Goal: Information Seeking & Learning: Learn about a topic

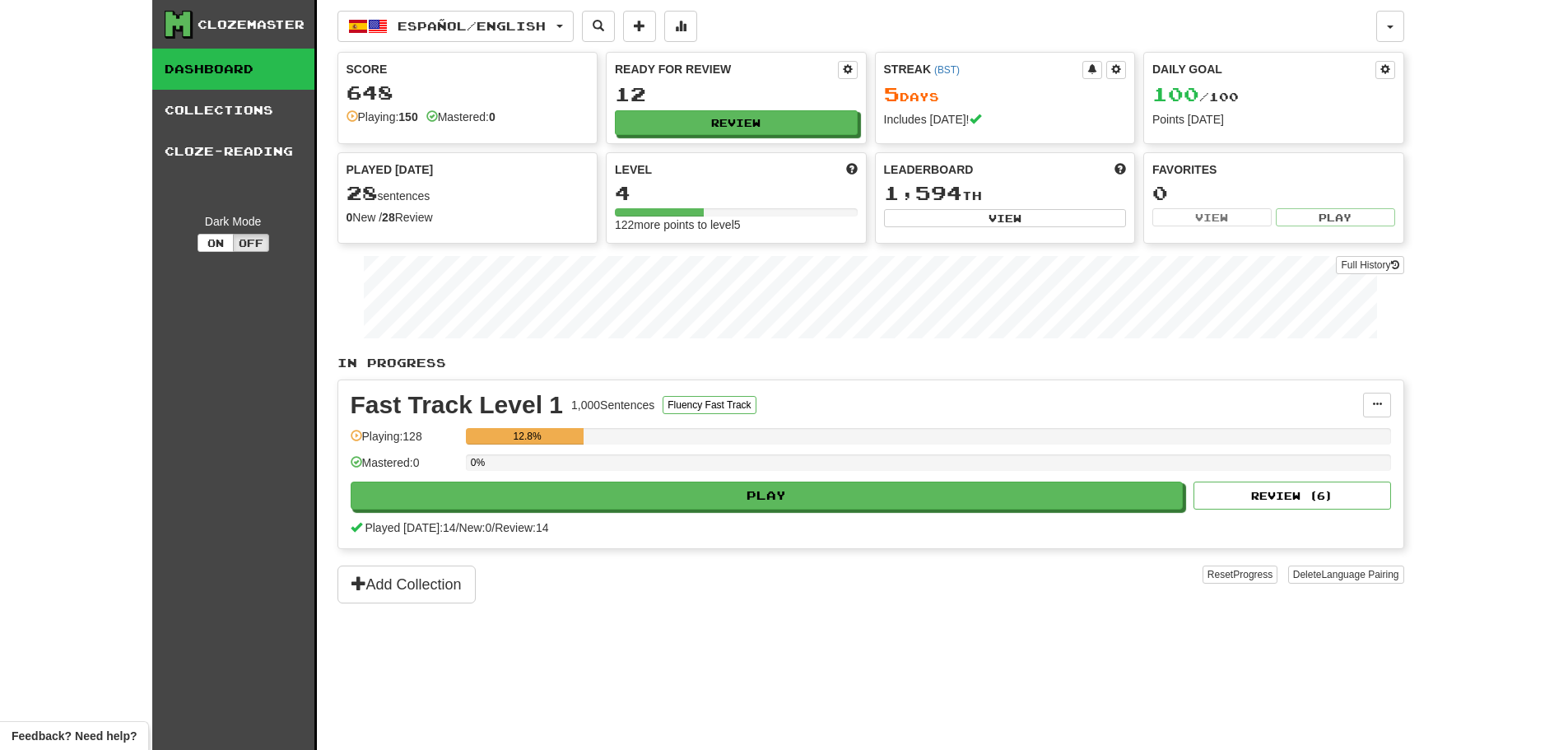
click at [806, 475] on div "0%" at bounding box center [928, 467] width 925 height 28
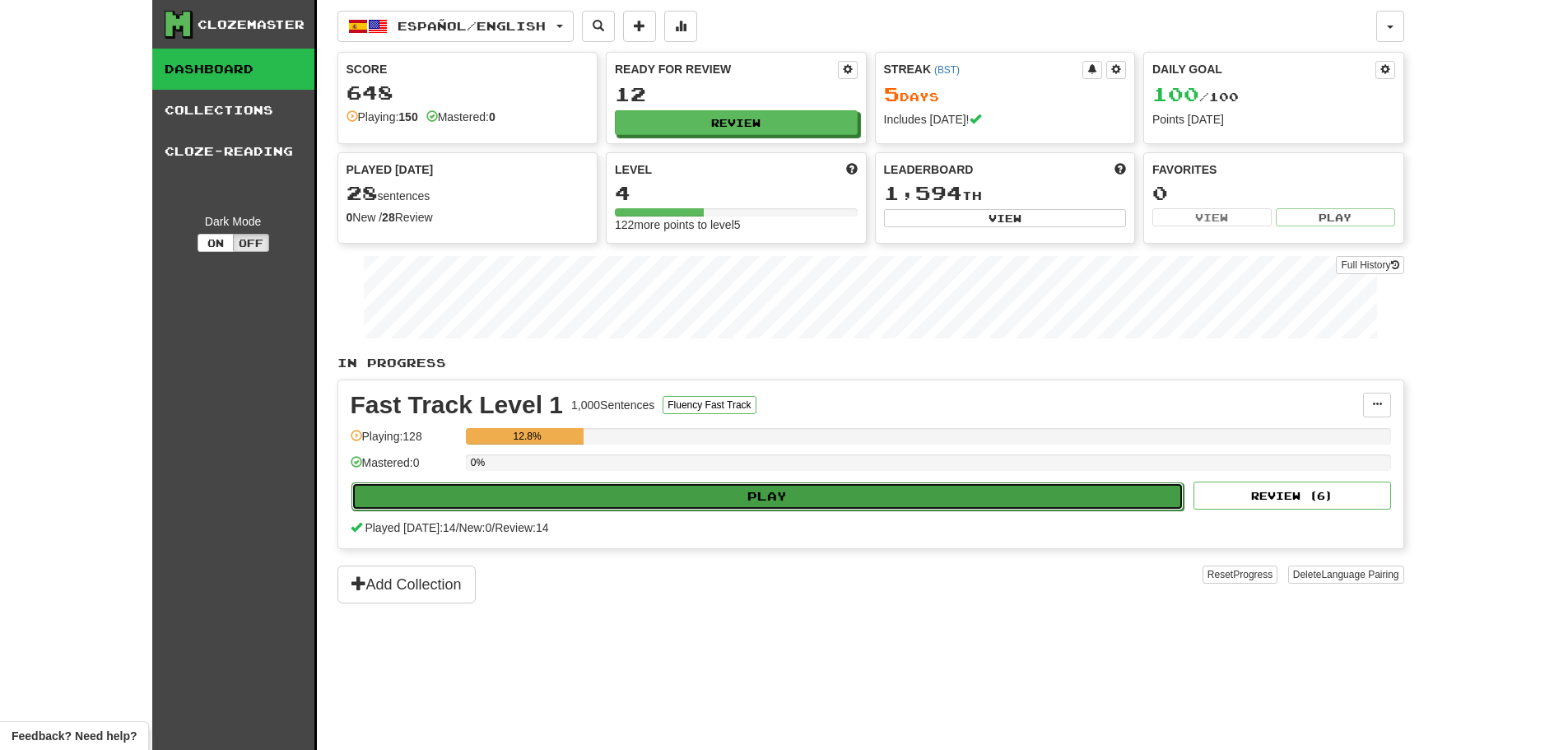
click at [796, 502] on button "Play" at bounding box center [767, 496] width 833 height 28
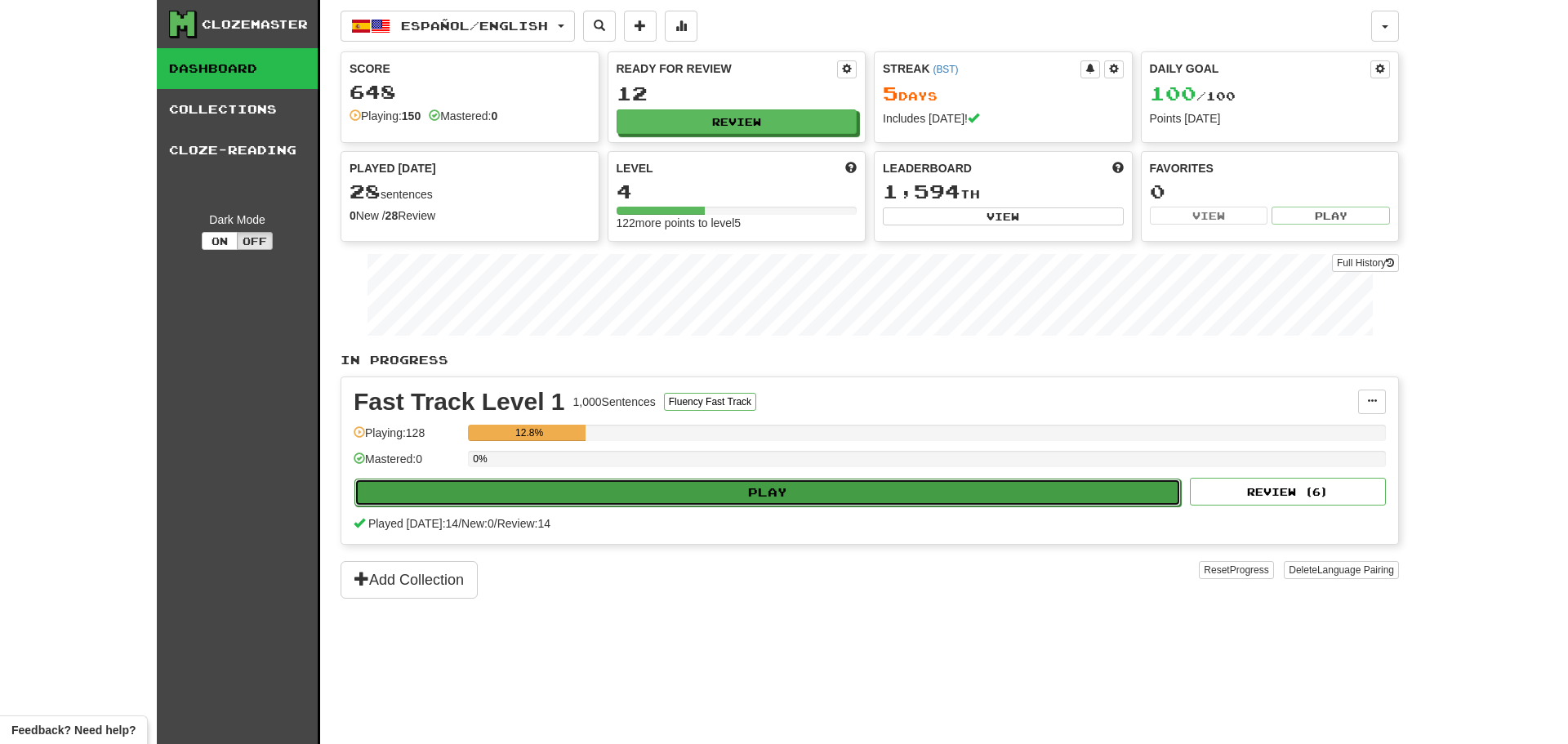
select select "********"
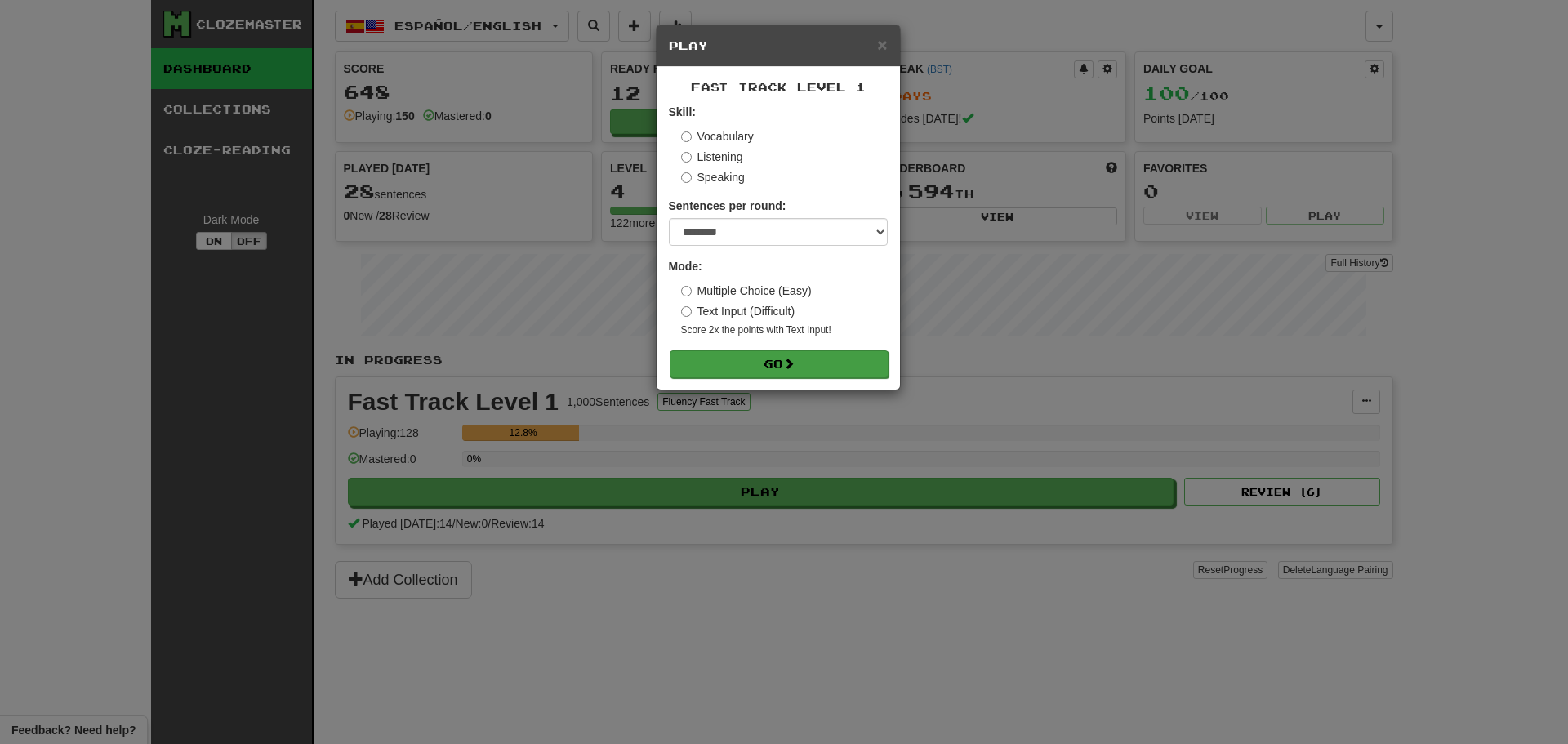
drag, startPoint x: 786, startPoint y: 345, endPoint x: 781, endPoint y: 358, distance: 13.9
click at [785, 346] on form "Skill: Vocabulary Listening Speaking Sentences per round: * ** ** ** ** ** *** …" at bounding box center [778, 241] width 219 height 274
click at [779, 360] on button "Go" at bounding box center [779, 364] width 219 height 27
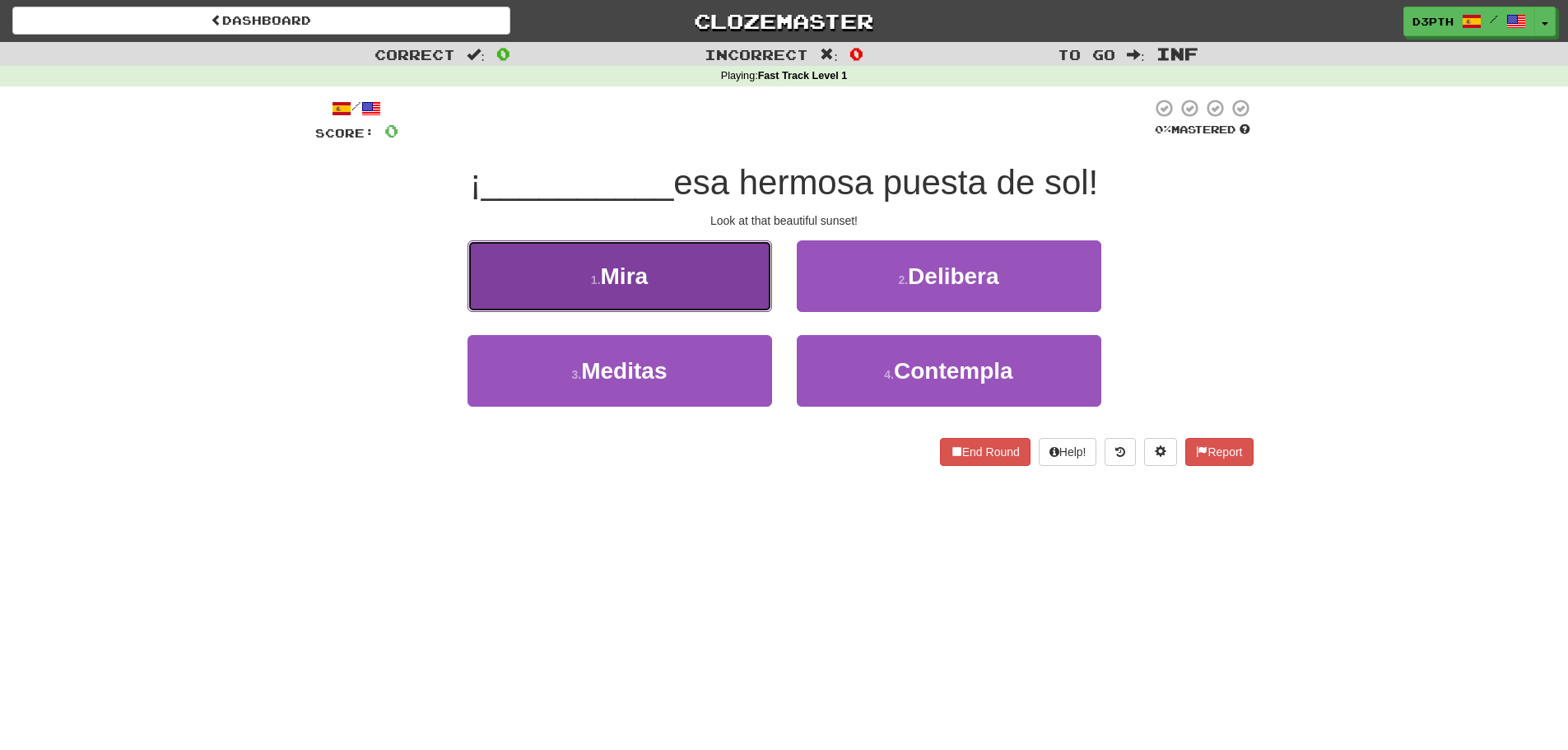
click at [616, 289] on button "1 . Mira" at bounding box center [620, 276] width 305 height 71
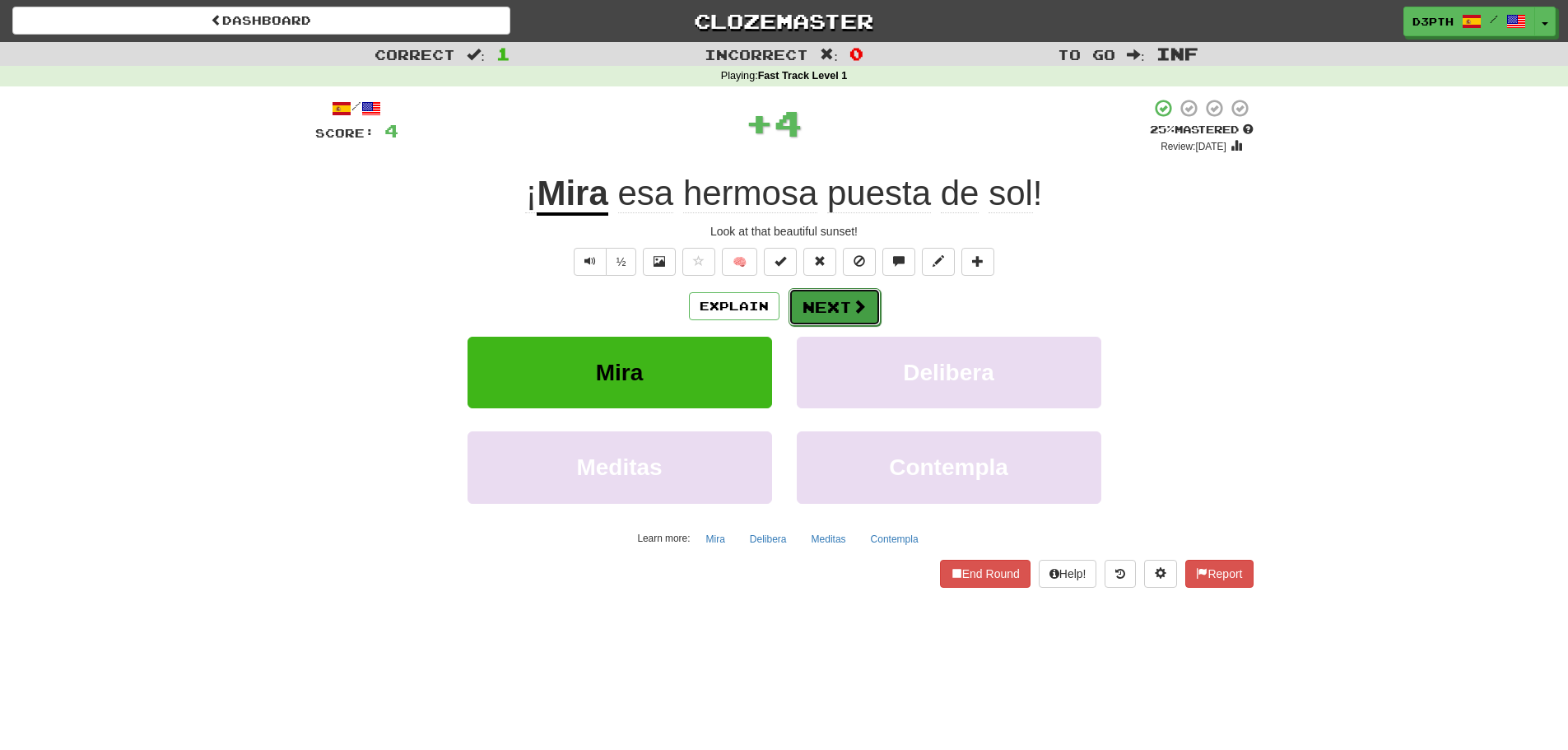
click at [829, 301] on button "Next" at bounding box center [834, 307] width 92 height 38
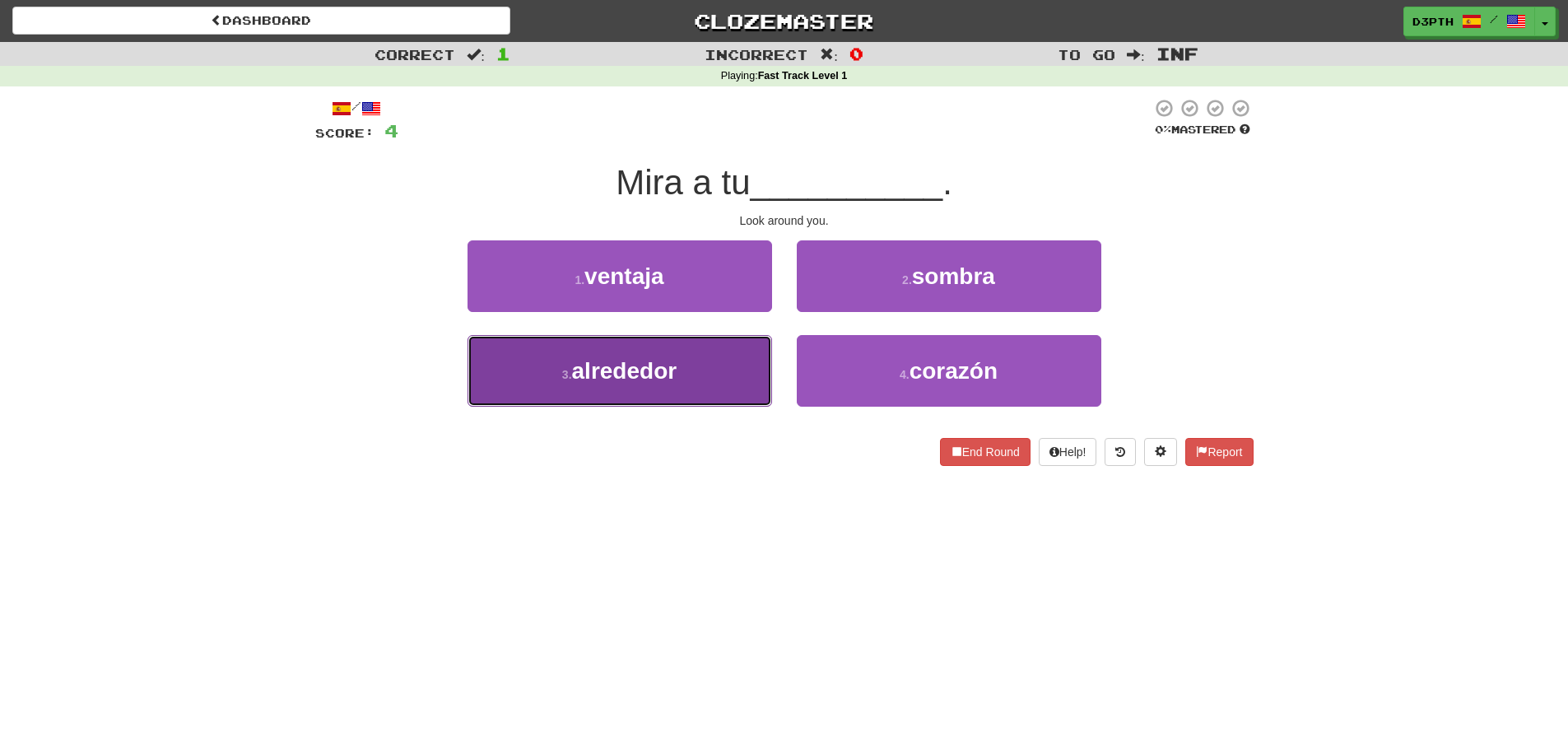
click at [693, 375] on button "3 . alrededor" at bounding box center [620, 370] width 305 height 71
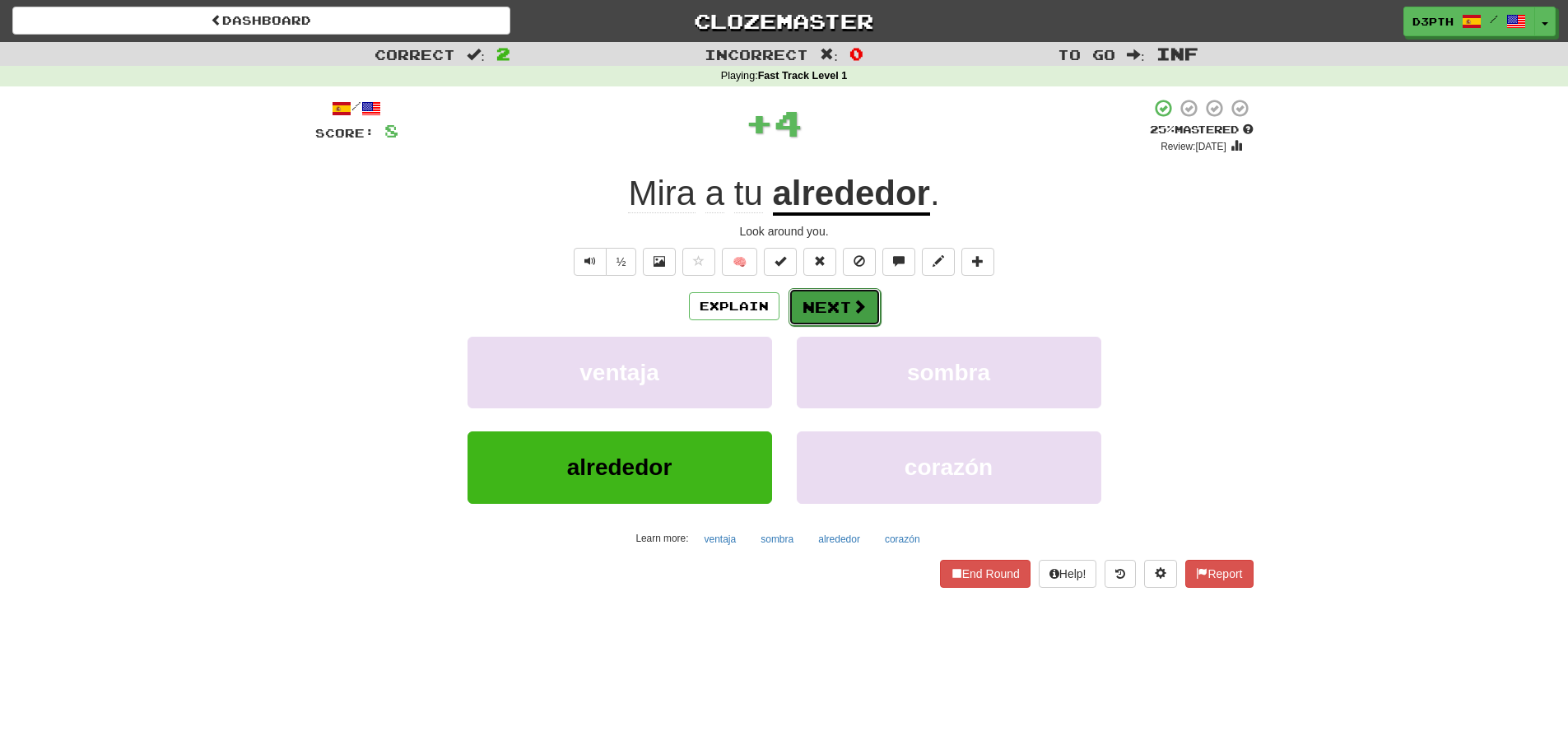
click at [820, 314] on button "Next" at bounding box center [834, 307] width 92 height 38
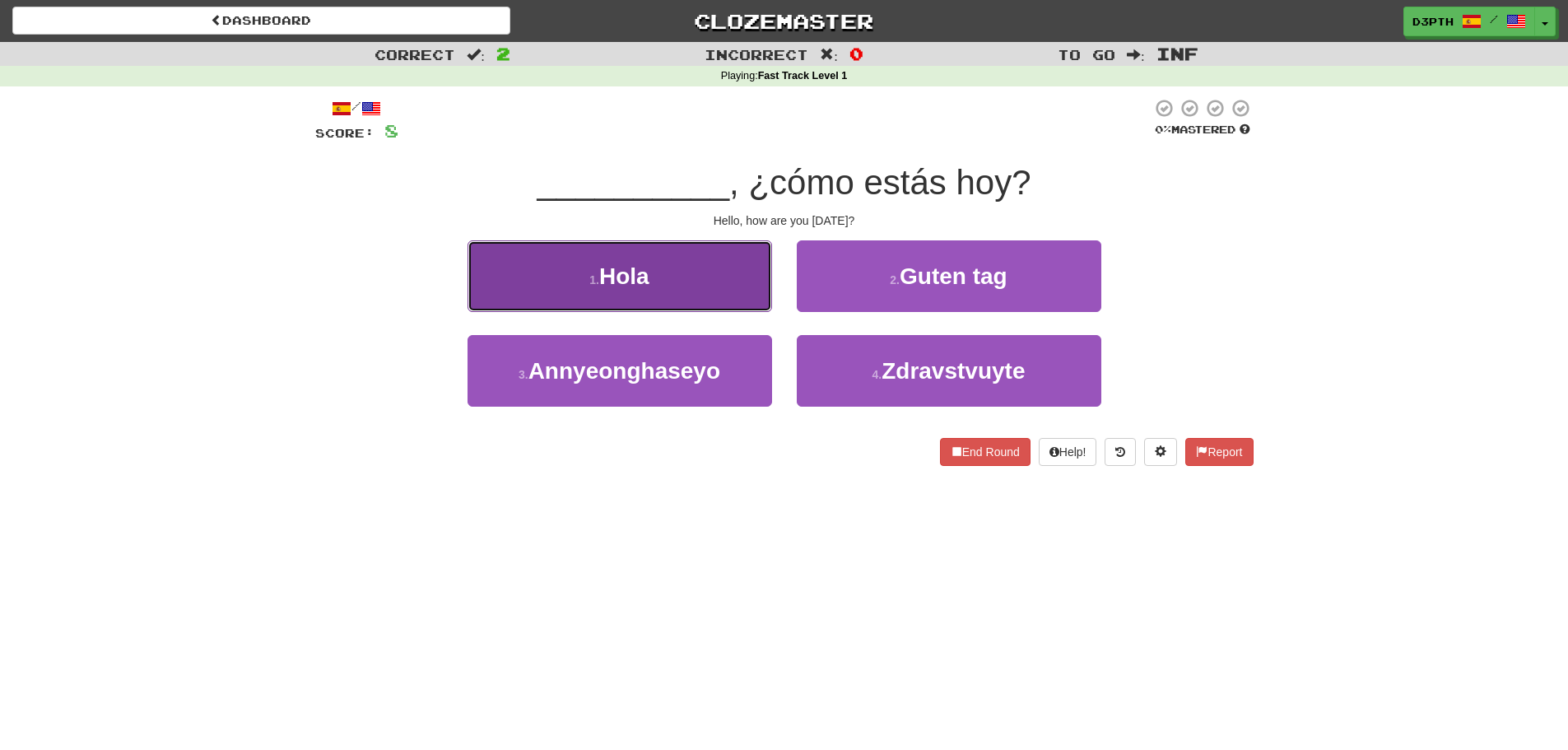
click at [672, 297] on button "1 . [GEOGRAPHIC_DATA]" at bounding box center [620, 276] width 305 height 71
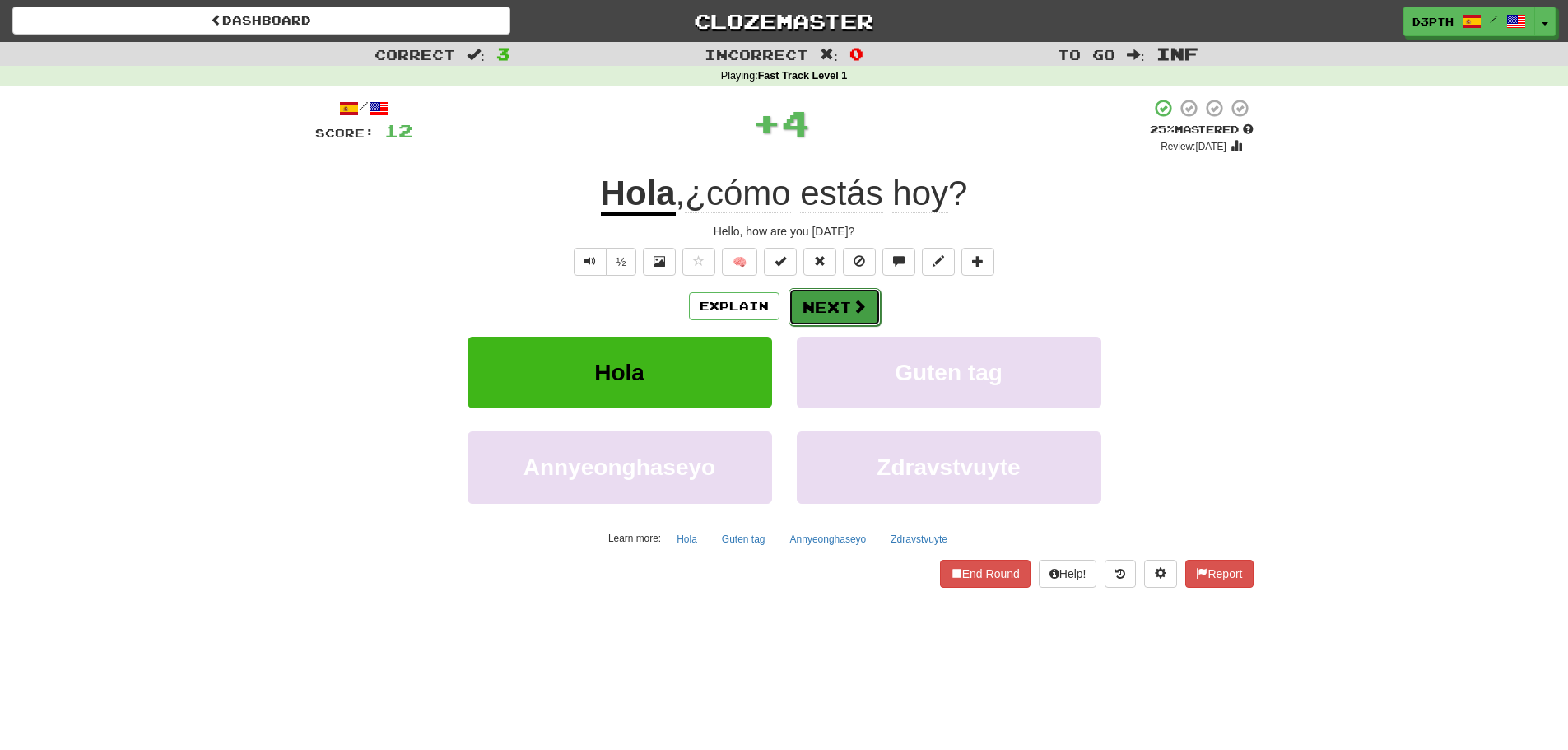
click at [831, 307] on button "Next" at bounding box center [834, 307] width 92 height 38
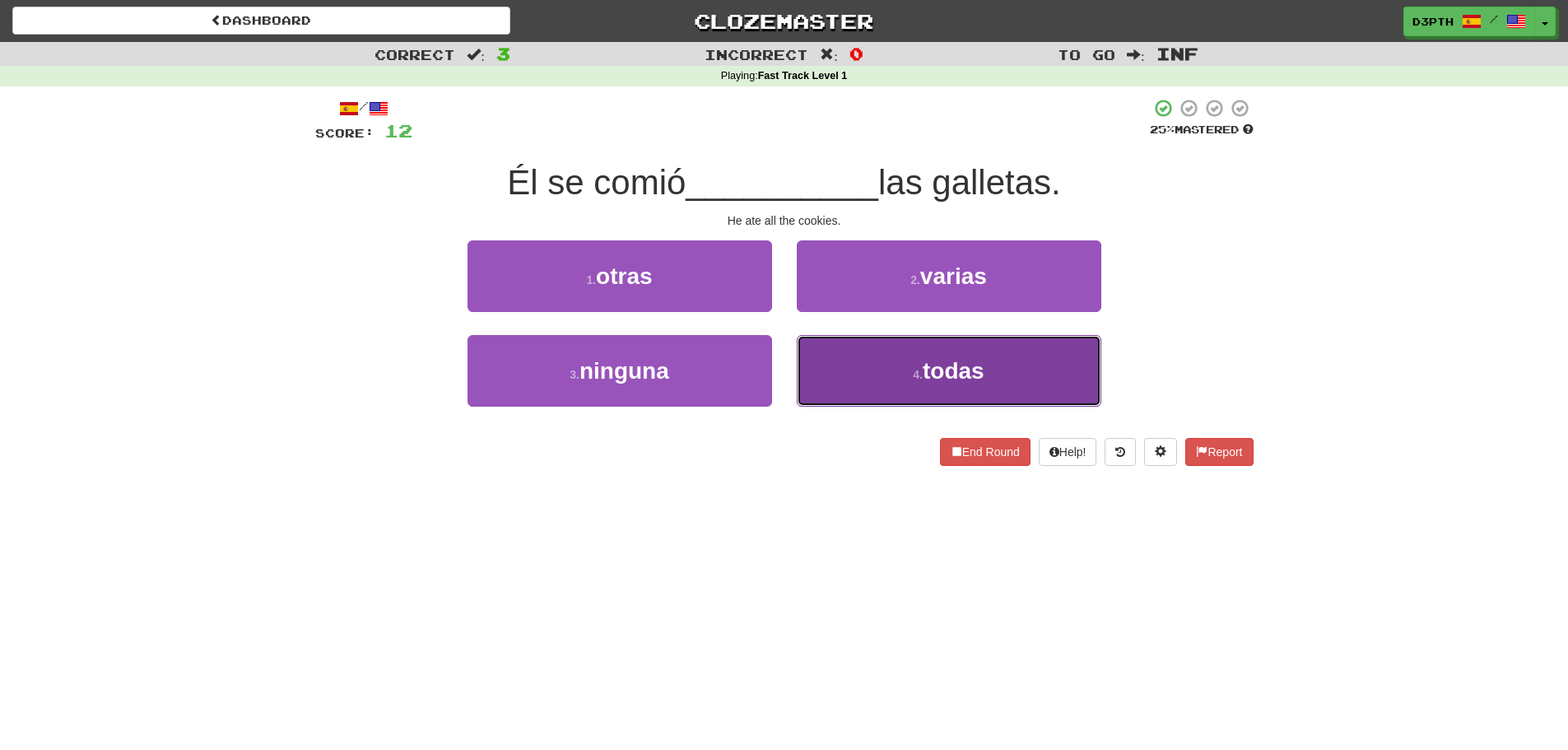
click at [862, 361] on button "4 . todas" at bounding box center [949, 370] width 305 height 71
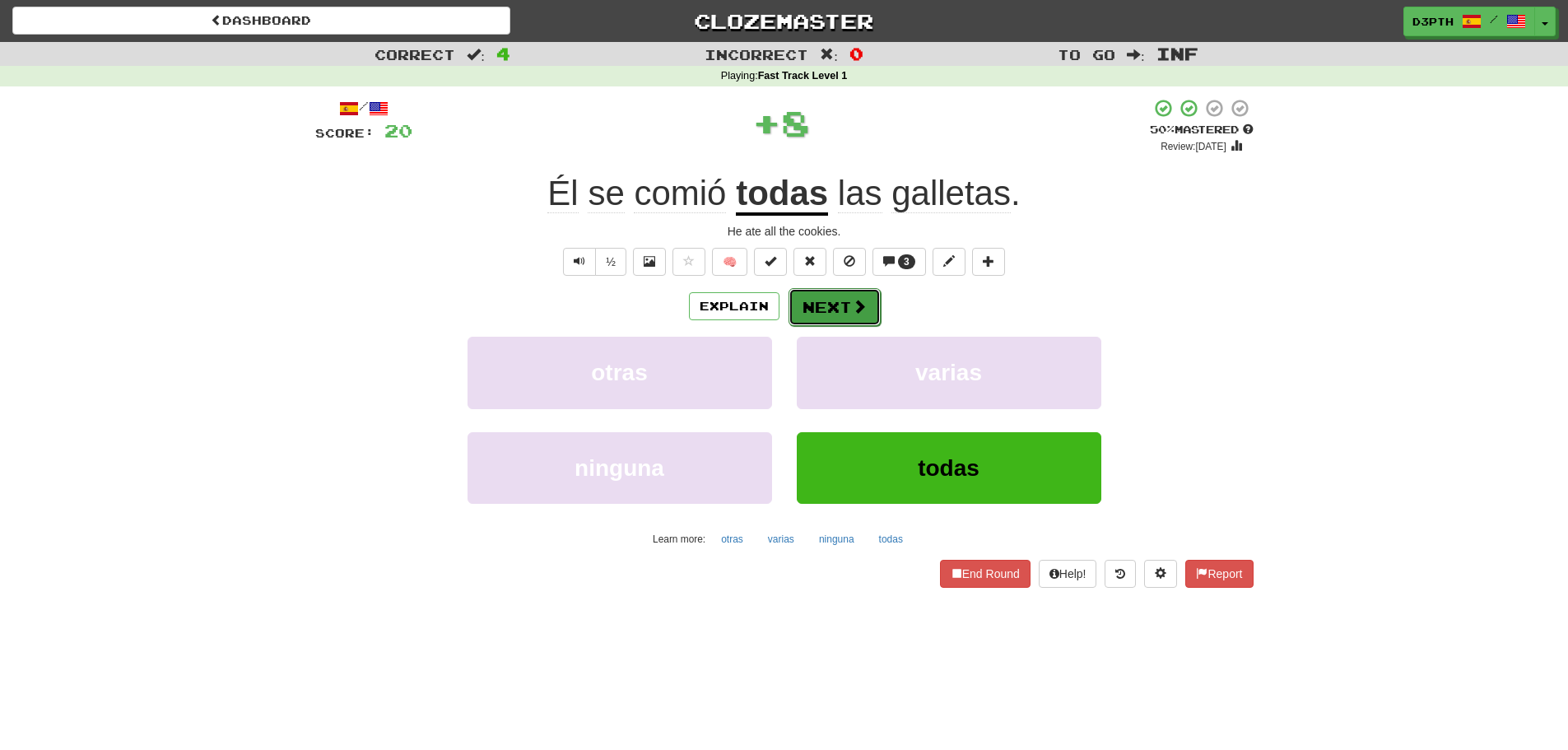
click at [841, 313] on button "Next" at bounding box center [834, 307] width 92 height 38
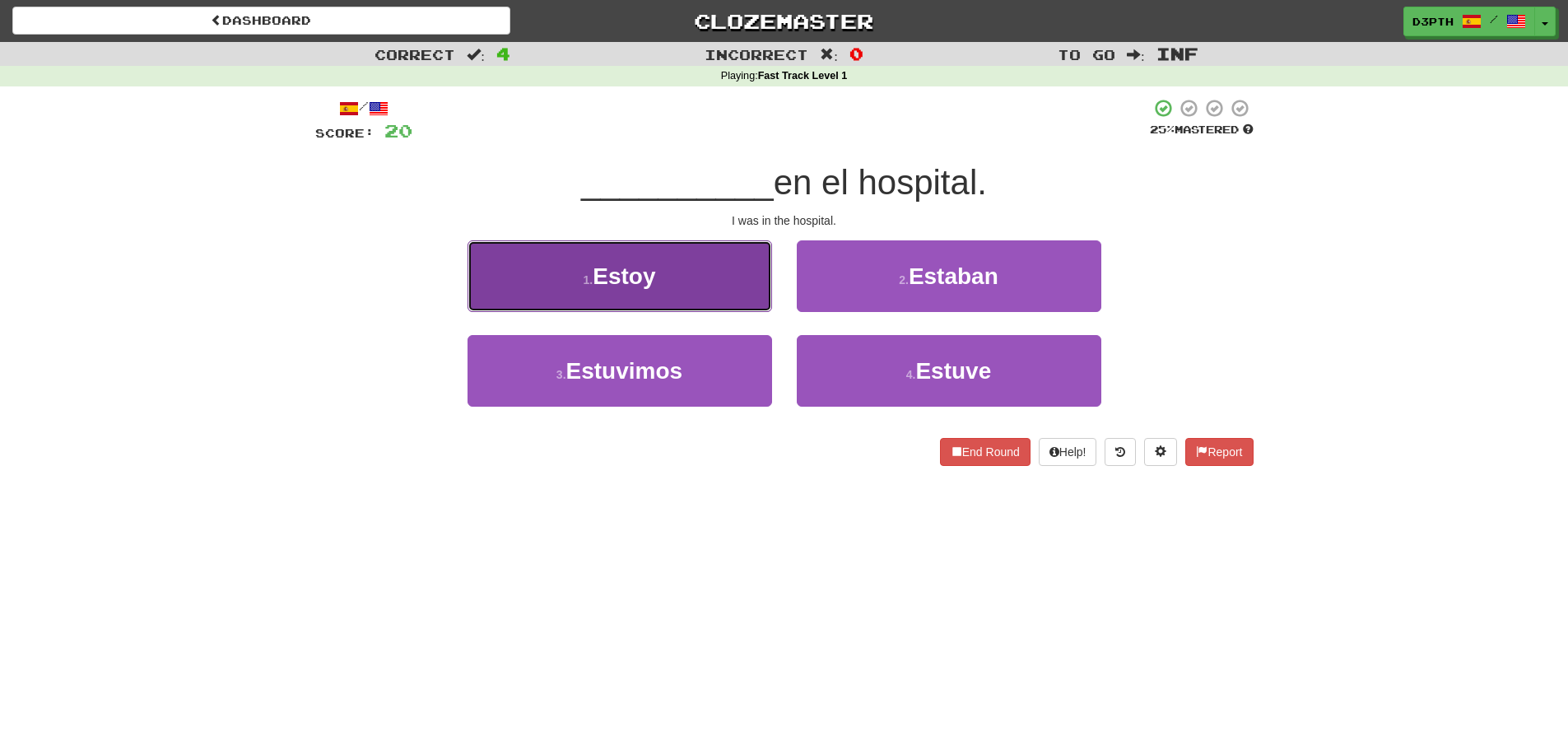
click at [711, 266] on button "1 . [GEOGRAPHIC_DATA]" at bounding box center [620, 276] width 305 height 71
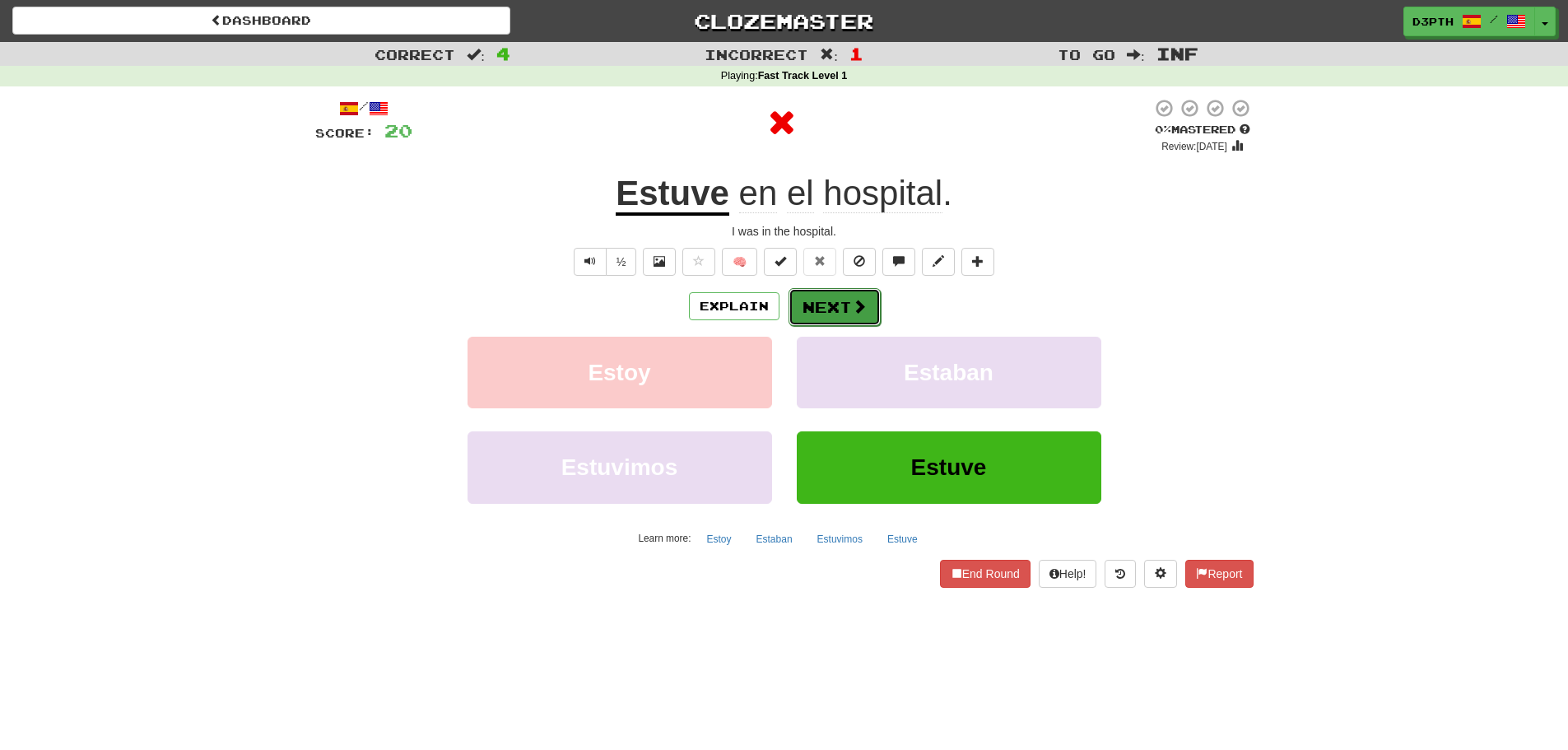
click at [842, 312] on button "Next" at bounding box center [834, 307] width 92 height 38
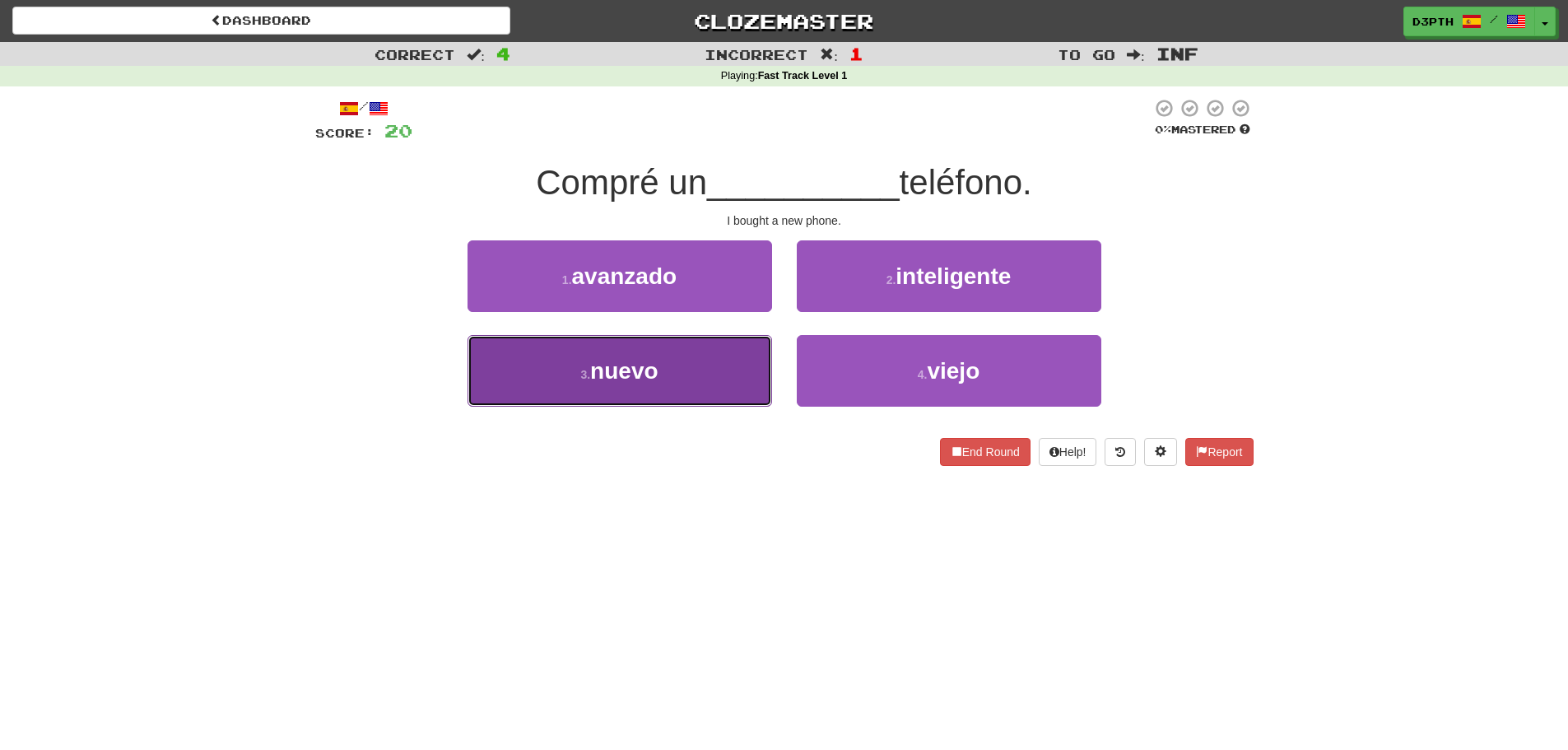
click at [733, 384] on button "3 . nuevo" at bounding box center [620, 370] width 305 height 71
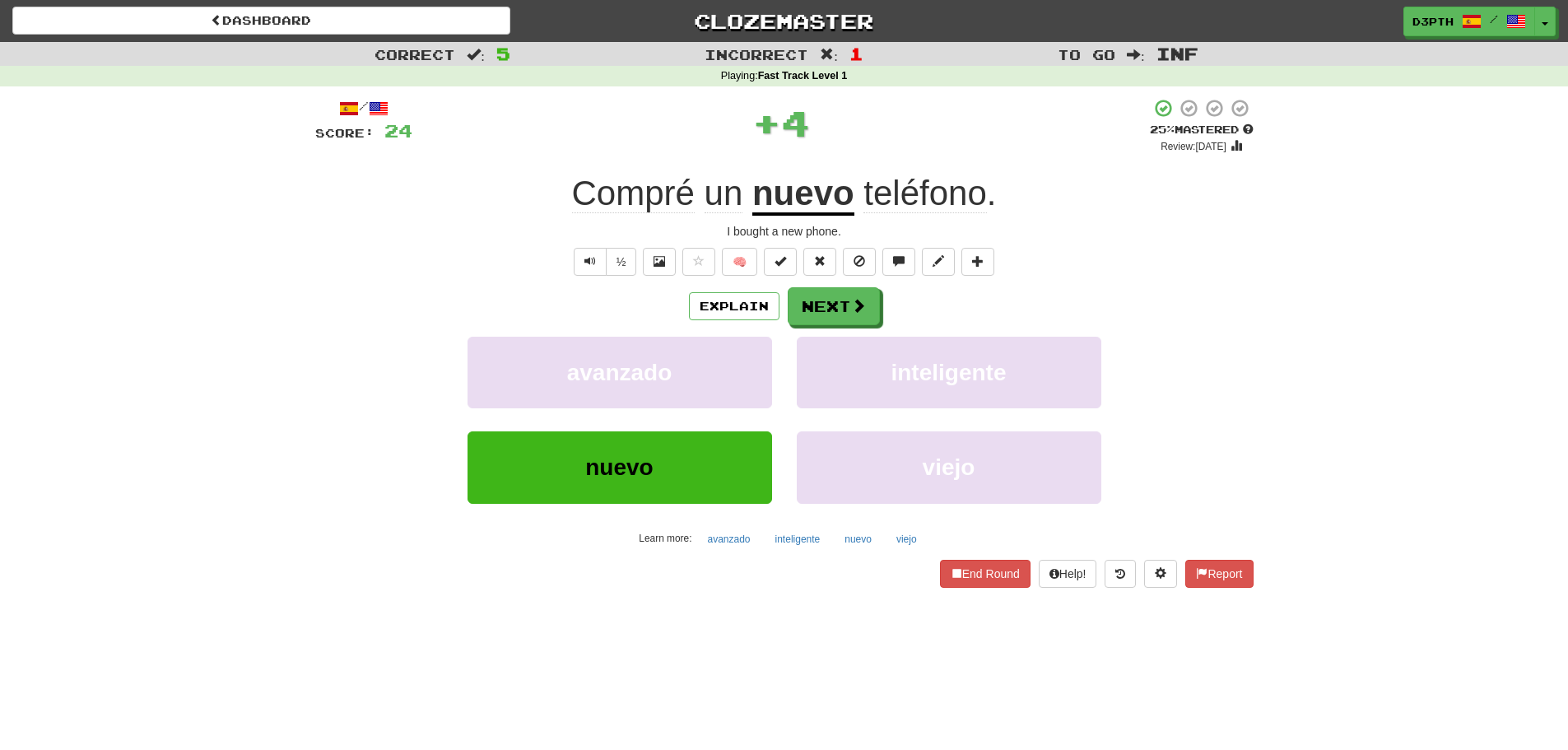
click at [812, 326] on div "Explain Next avanzado inteligente nuevo viejo Learn more: avanzado inteligente …" at bounding box center [784, 420] width 939 height 265
click at [819, 307] on button "Next" at bounding box center [834, 307] width 92 height 38
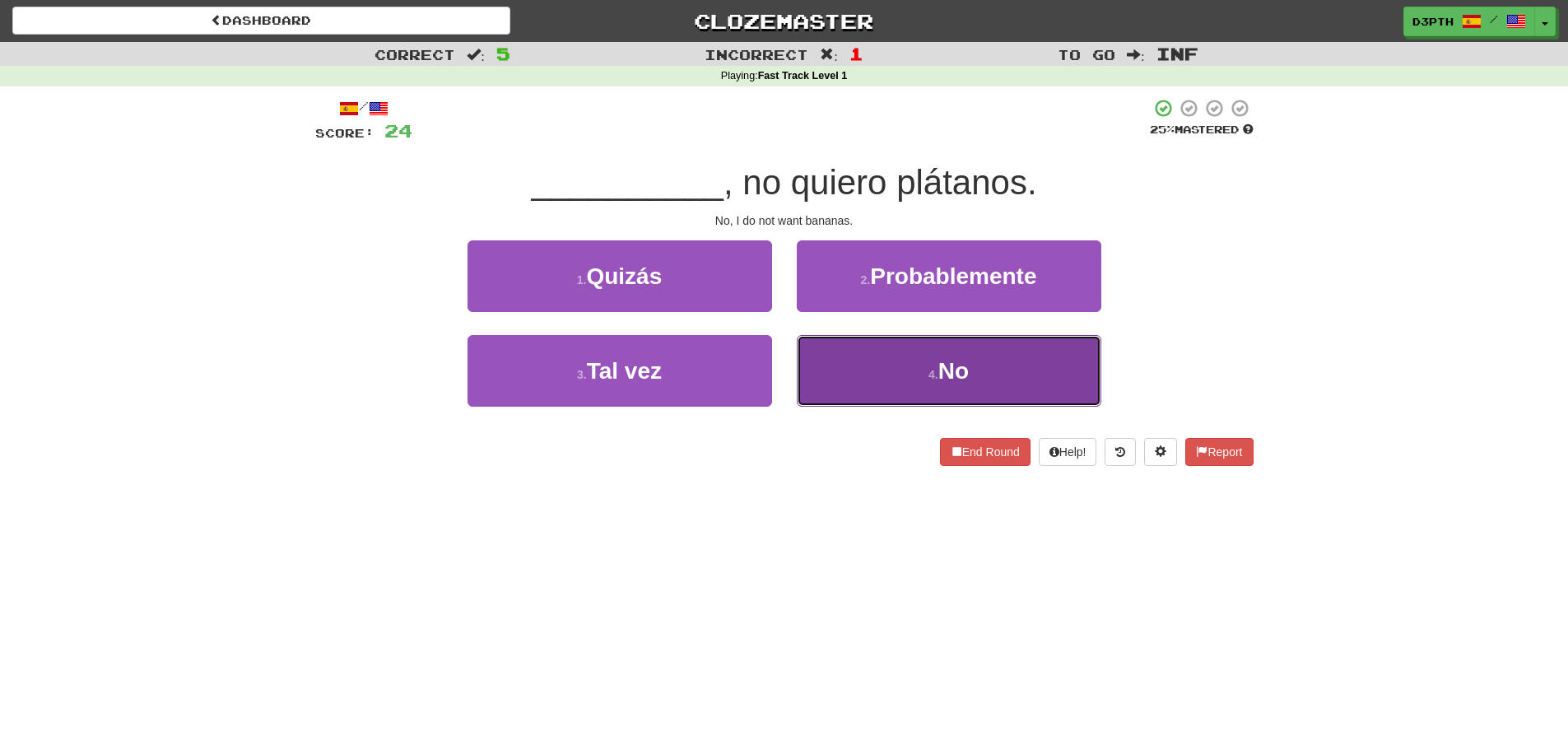
click at [844, 404] on button "4 . No" at bounding box center [949, 370] width 305 height 71
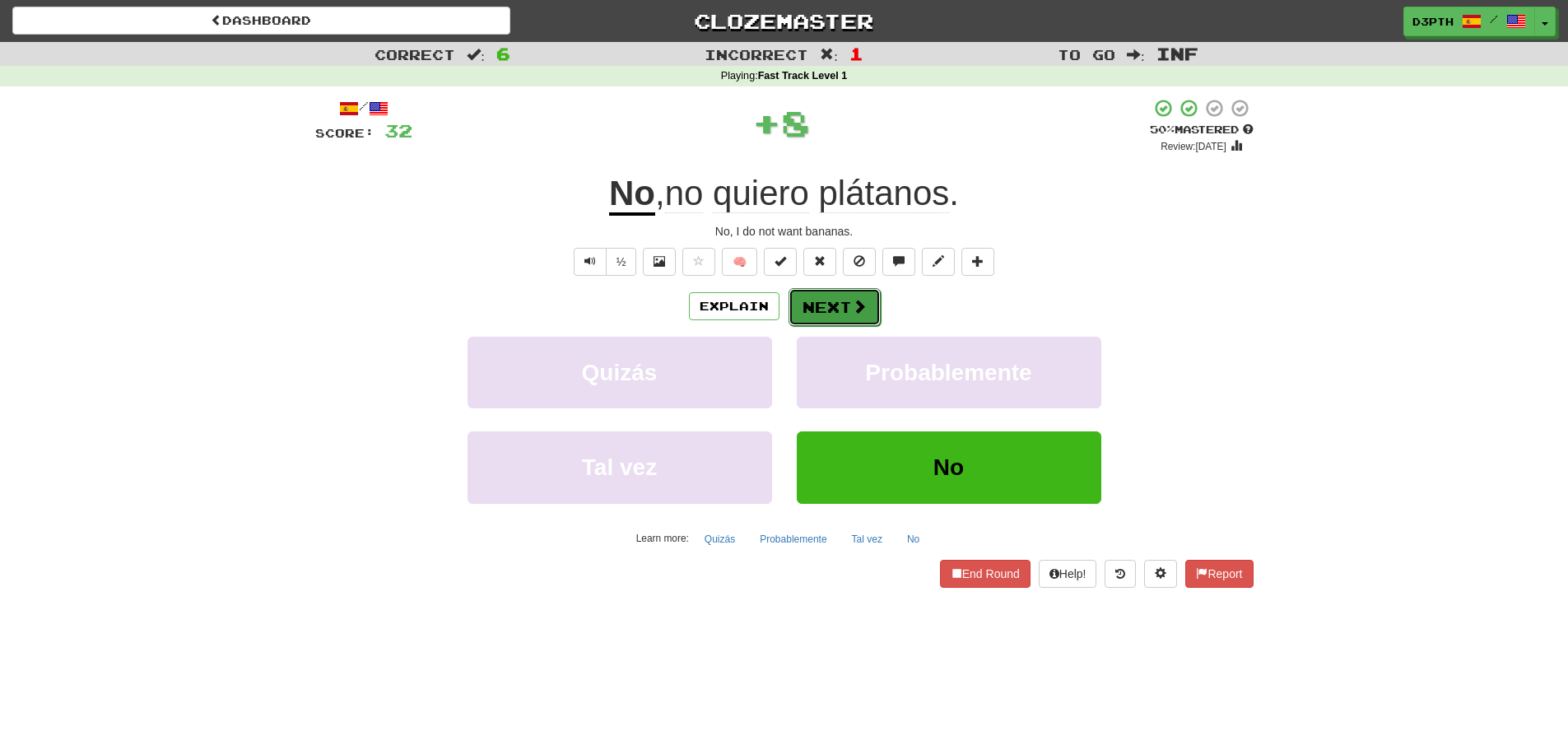
click at [834, 309] on button "Next" at bounding box center [834, 307] width 92 height 38
